Goal: Information Seeking & Learning: Learn about a topic

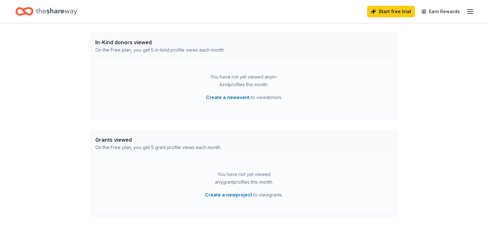
scroll to position [49, 0]
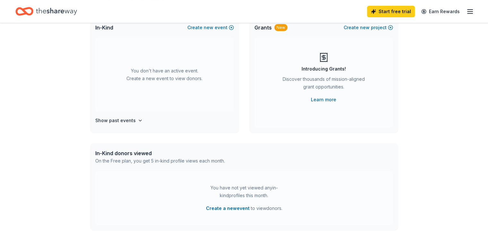
click at [54, 12] on icon "Home" at bounding box center [56, 11] width 41 height 13
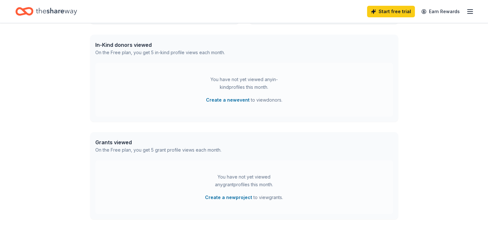
scroll to position [160, 0]
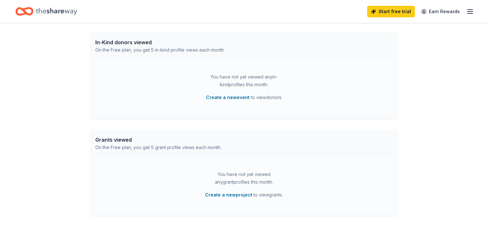
click at [457, 14] on div "Start free trial Earn Rewards" at bounding box center [420, 11] width 107 height 15
click at [466, 10] on icon "button" at bounding box center [470, 12] width 8 height 8
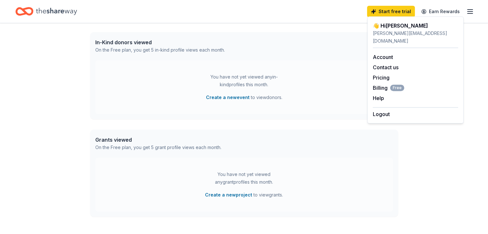
click at [61, 13] on icon "Home" at bounding box center [56, 11] width 41 height 7
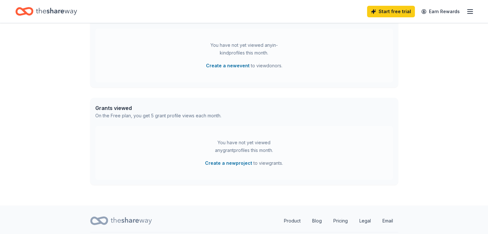
scroll to position [210, 0]
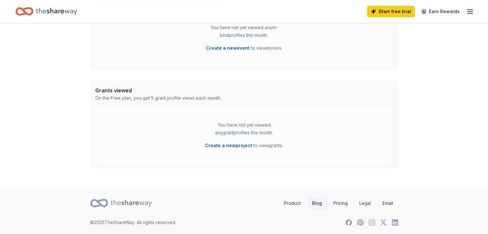
click at [316, 206] on link "Blog" at bounding box center [317, 203] width 20 height 13
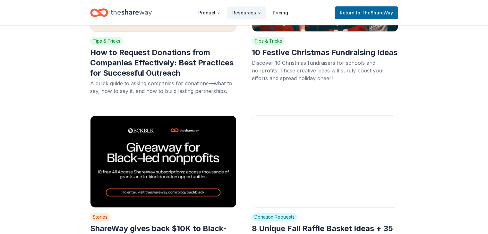
scroll to position [257, 0]
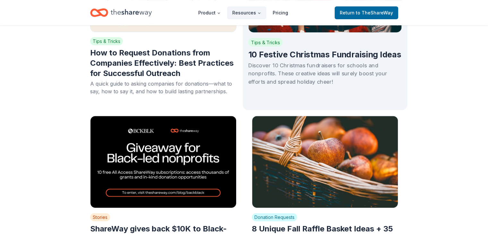
click at [254, 56] on h2 "10 Festive Christmas Fundraising Ideas" at bounding box center [325, 54] width 154 height 11
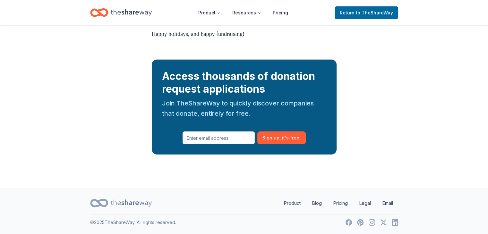
scroll to position [2135, 0]
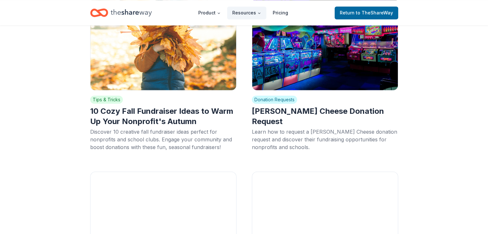
scroll to position [1059, 0]
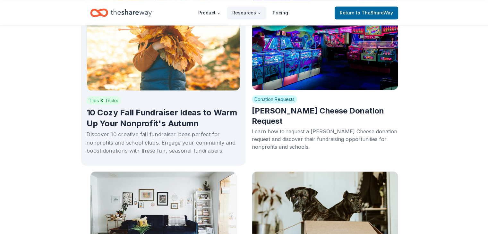
click at [156, 108] on h2 "10 Cozy Fall Fundraiser Ideas to Warm Up Your Nonprofit's Autumn" at bounding box center [163, 119] width 154 height 22
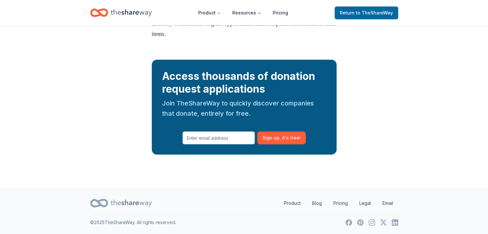
scroll to position [3017, 0]
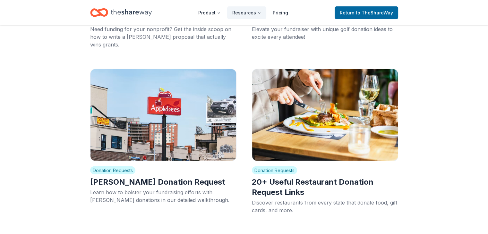
scroll to position [4043, 0]
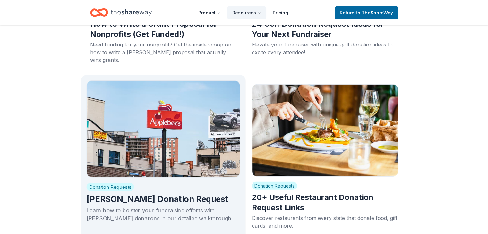
click at [130, 117] on img at bounding box center [163, 129] width 154 height 97
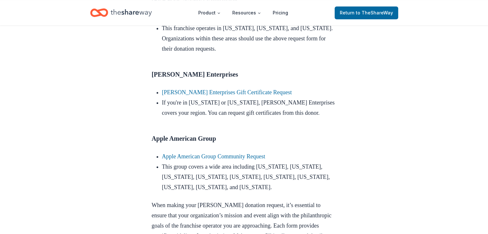
scroll to position [513, 0]
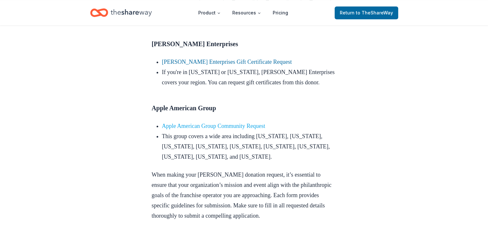
click at [183, 129] on link "Apple American Group Community Request" at bounding box center [213, 126] width 103 height 6
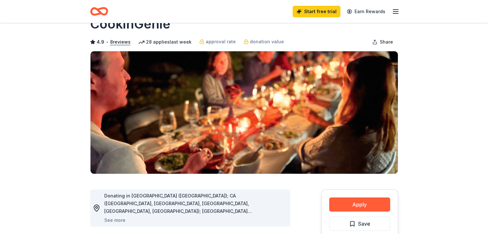
scroll to position [32, 0]
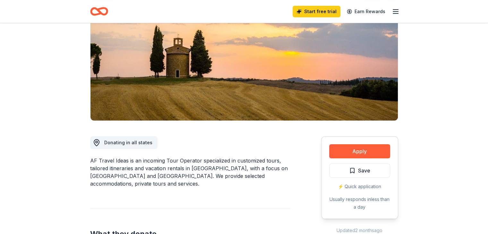
scroll to position [96, 0]
